Goal: Information Seeking & Learning: Learn about a topic

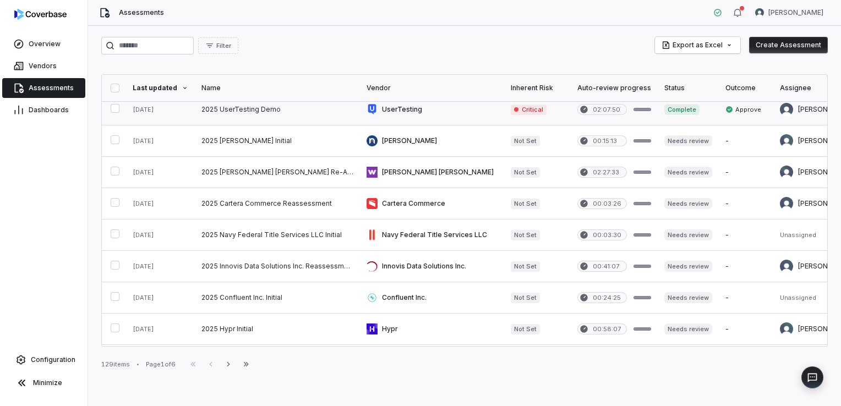
scroll to position [541, 0]
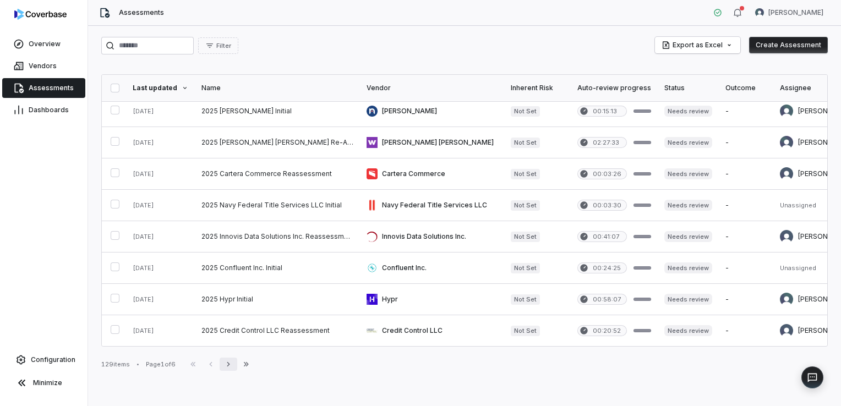
click at [233, 367] on icon "button" at bounding box center [228, 364] width 9 height 9
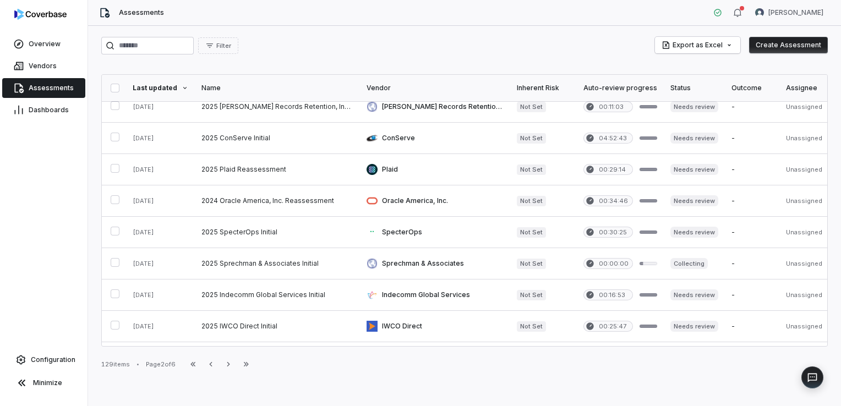
scroll to position [46, 0]
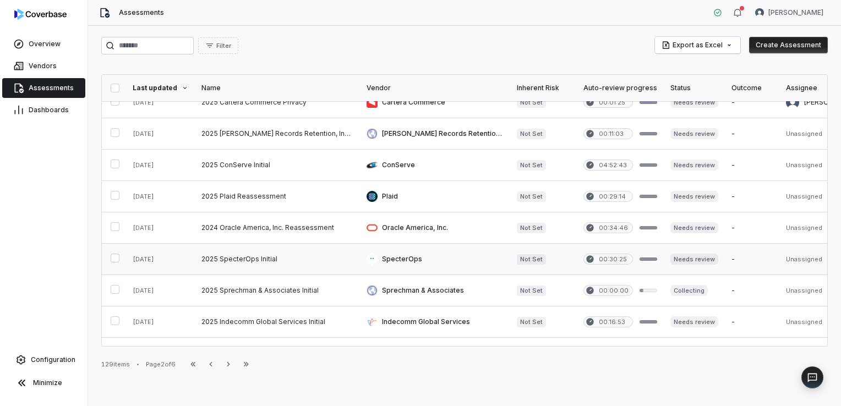
click at [238, 260] on link at bounding box center [277, 259] width 165 height 31
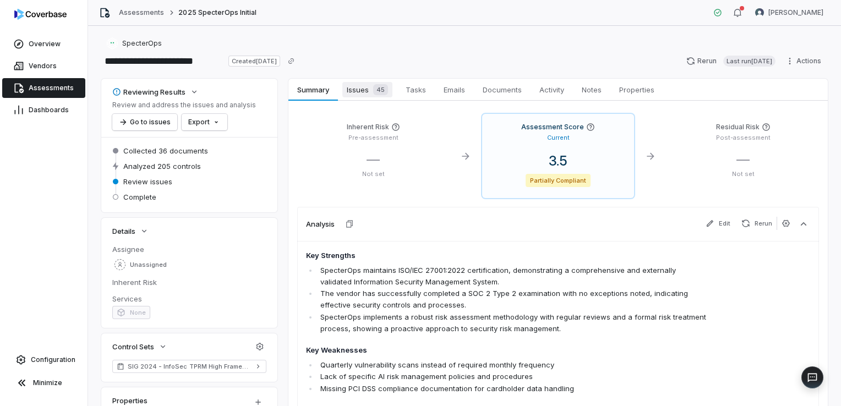
click at [381, 91] on span "45" at bounding box center [380, 89] width 15 height 11
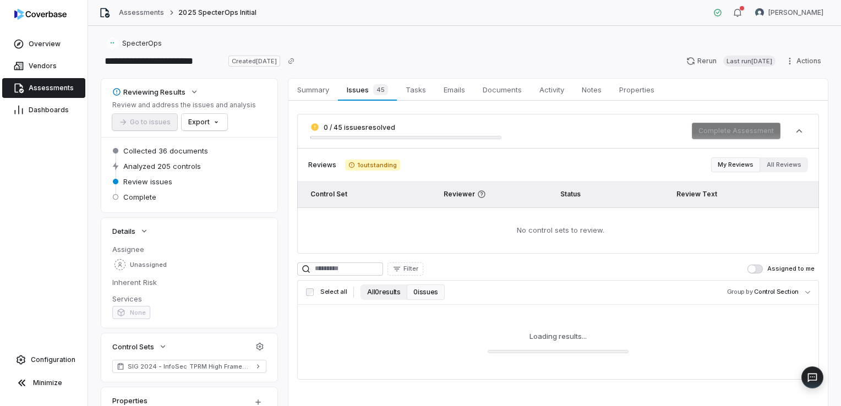
click at [387, 296] on button "All 0 results" at bounding box center [384, 292] width 46 height 15
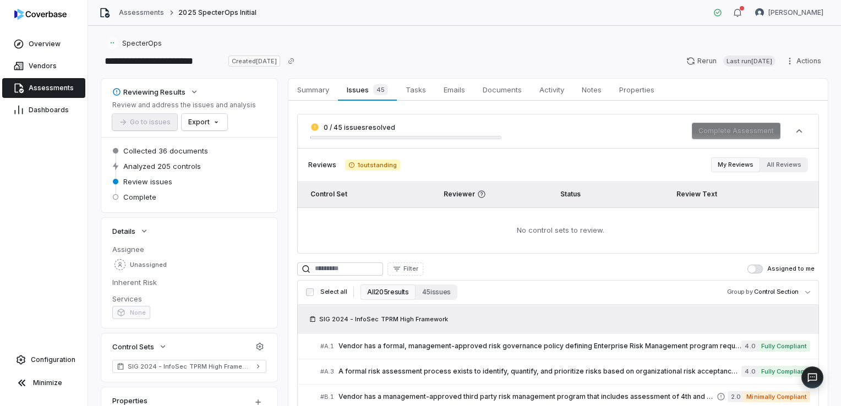
click at [387, 296] on button "All 205 results" at bounding box center [388, 292] width 55 height 15
click at [377, 292] on button "All 205 results" at bounding box center [388, 292] width 55 height 15
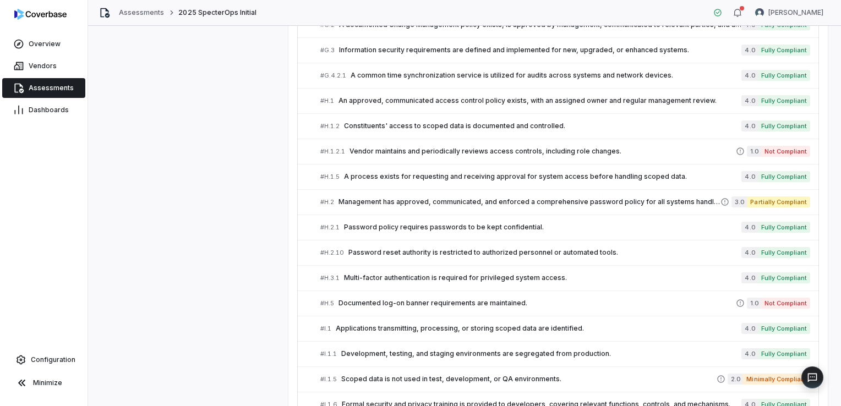
scroll to position [1462, 0]
click at [395, 172] on span "A process exists for requesting and receiving approval for system access before…" at bounding box center [543, 176] width 398 height 9
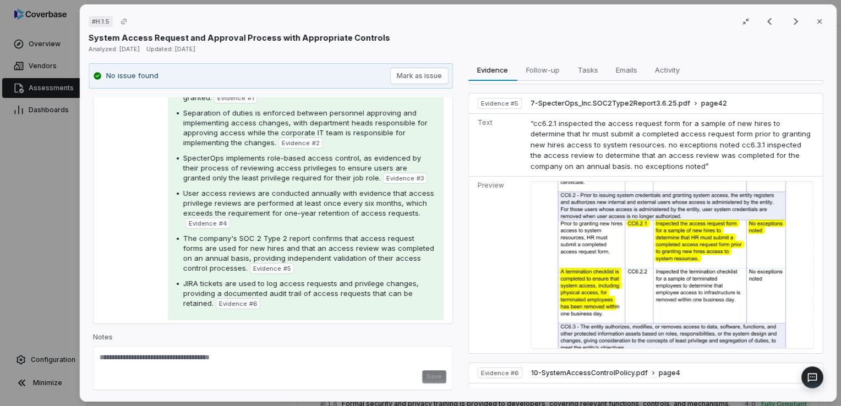
scroll to position [180, 0]
